Goal: Find contact information: Find contact information

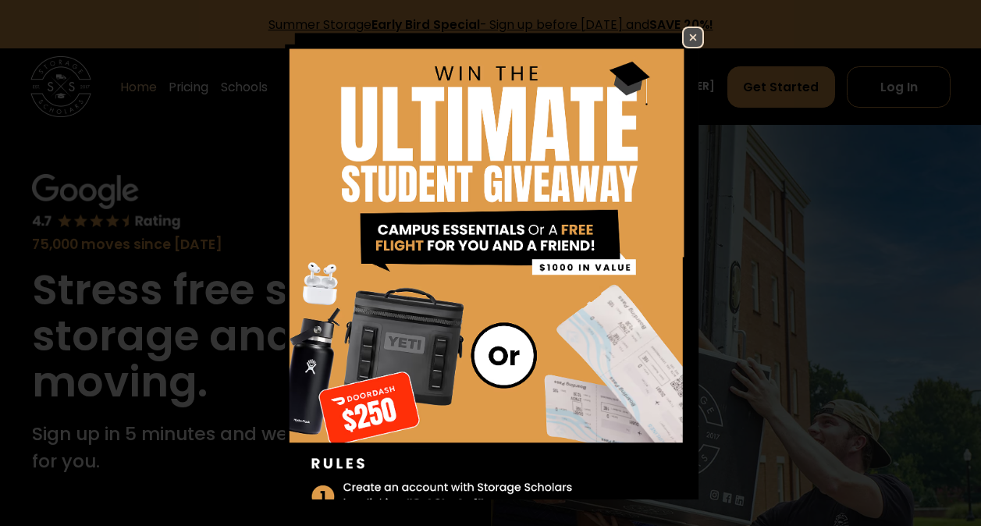
click at [684, 33] on img at bounding box center [693, 37] width 19 height 19
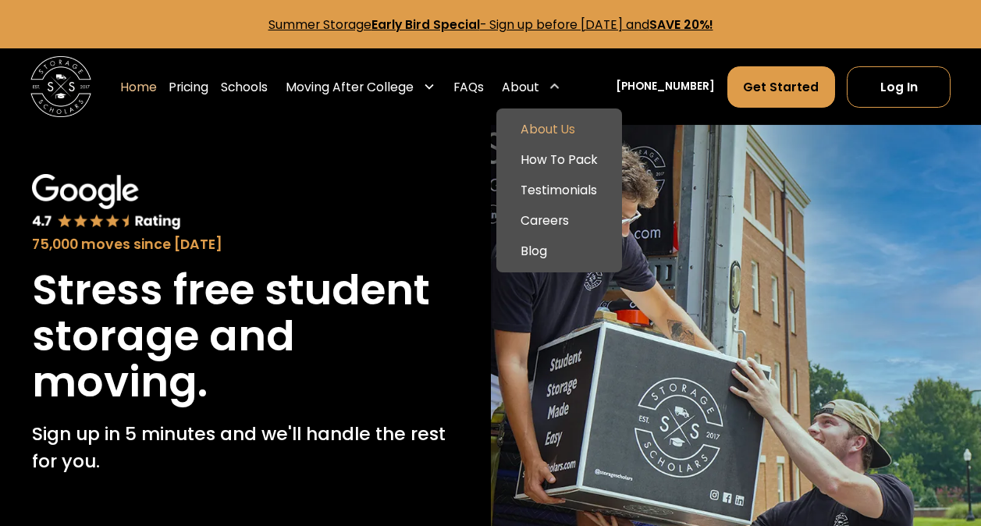
click at [567, 132] on link "About Us" at bounding box center [559, 129] width 114 height 30
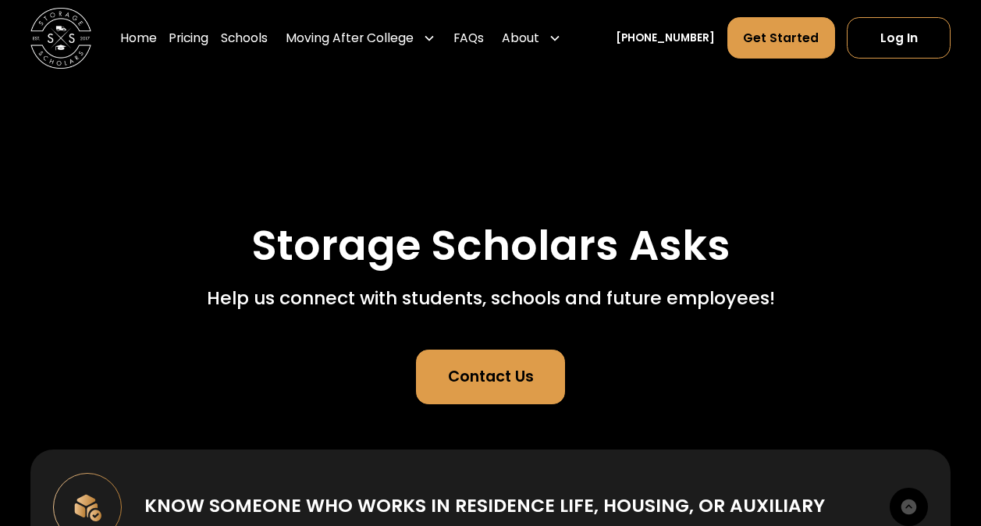
click at [517, 367] on div "Contact Us" at bounding box center [491, 376] width 86 height 23
click at [739, 361] on div "Storage Scholars Asks Help us connect with students, schools and future employe…" at bounding box center [490, 314] width 920 height 182
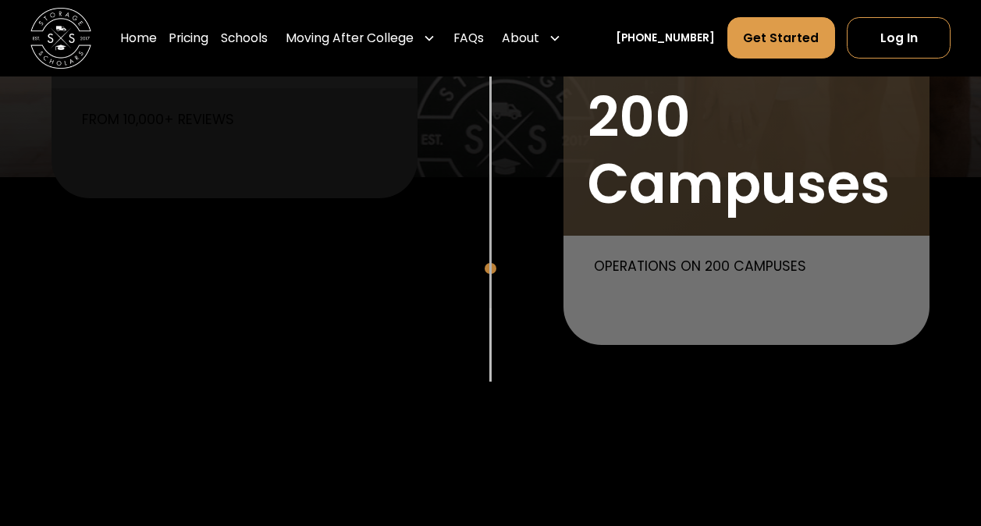
scroll to position [1429, 0]
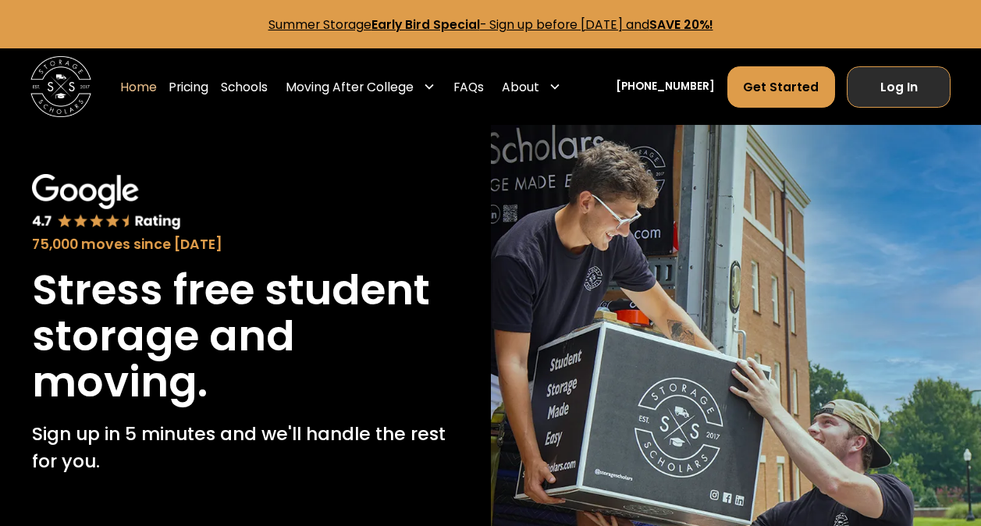
click at [894, 99] on link "Log In" at bounding box center [899, 86] width 104 height 41
